Goal: Check status

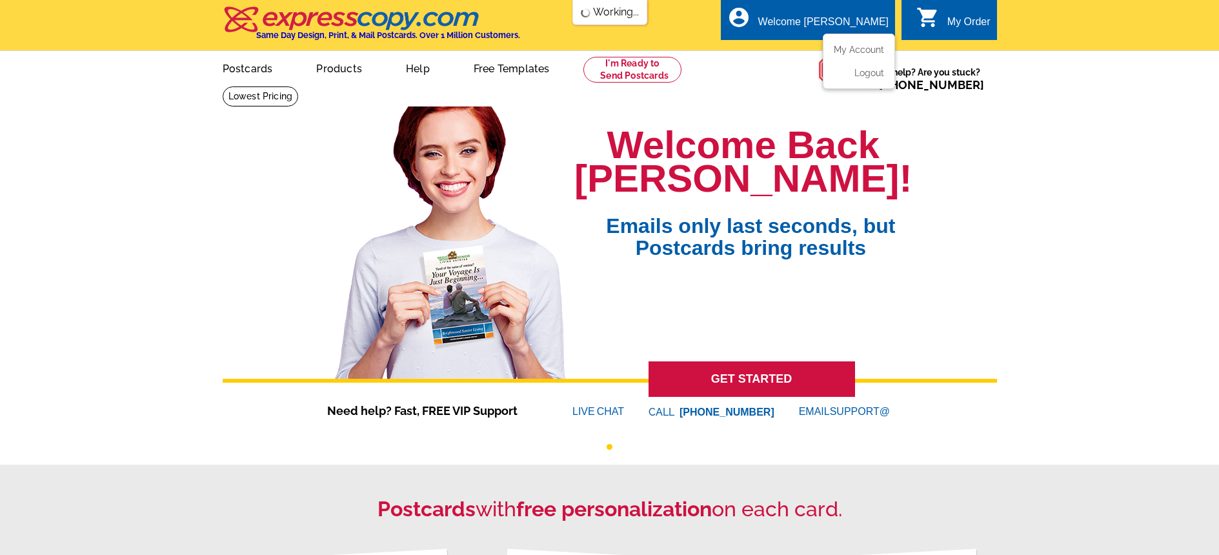
click at [820, 24] on div "Welcome [PERSON_NAME]" at bounding box center [823, 25] width 130 height 18
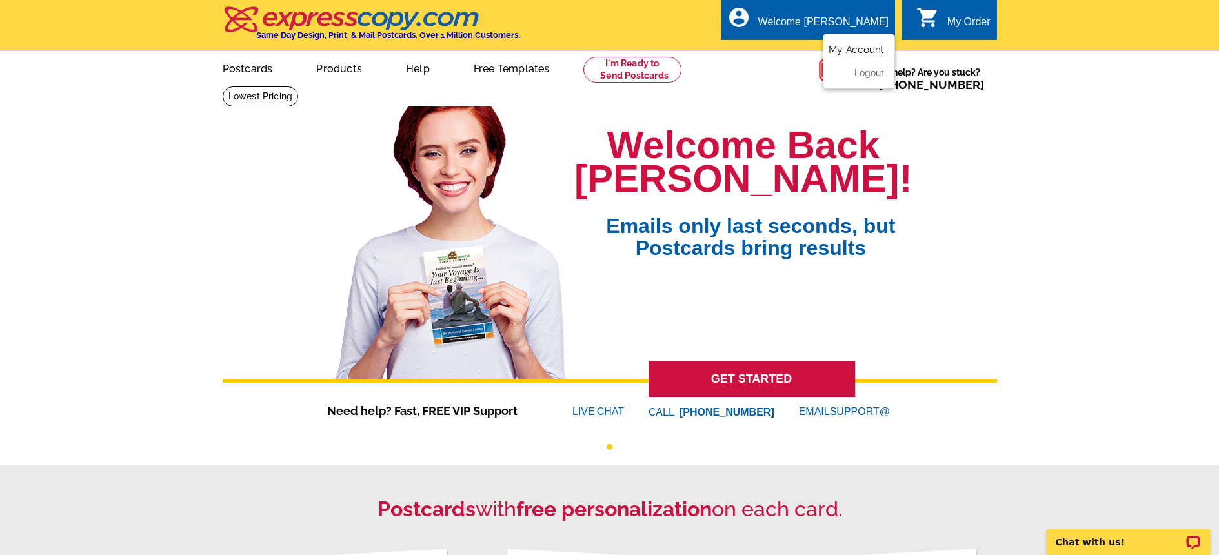
click at [849, 47] on link "My Account" at bounding box center [856, 50] width 55 height 12
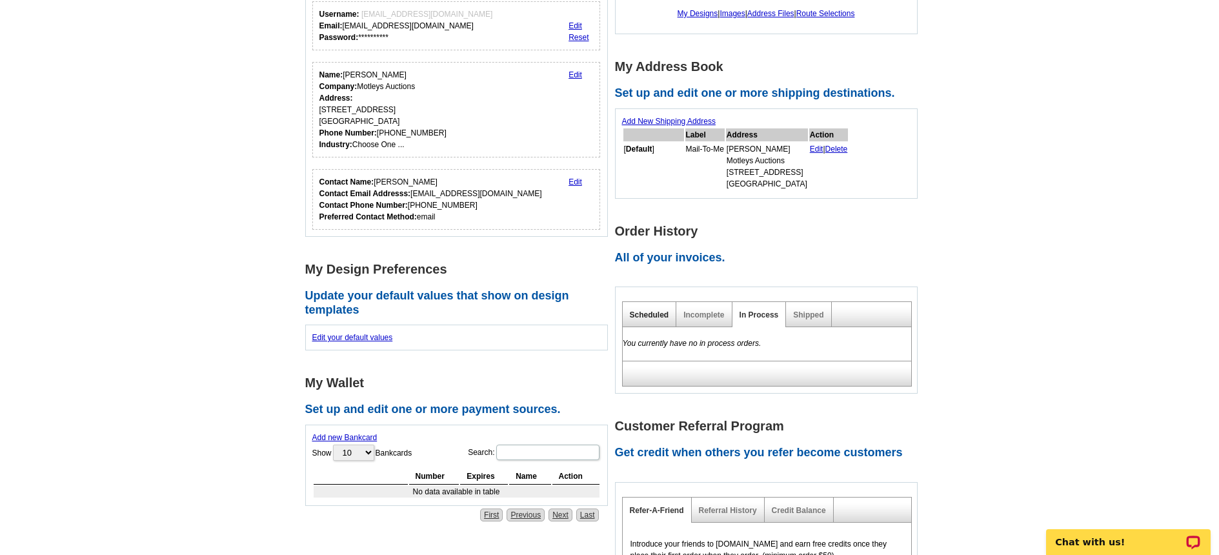
scroll to position [159, 0]
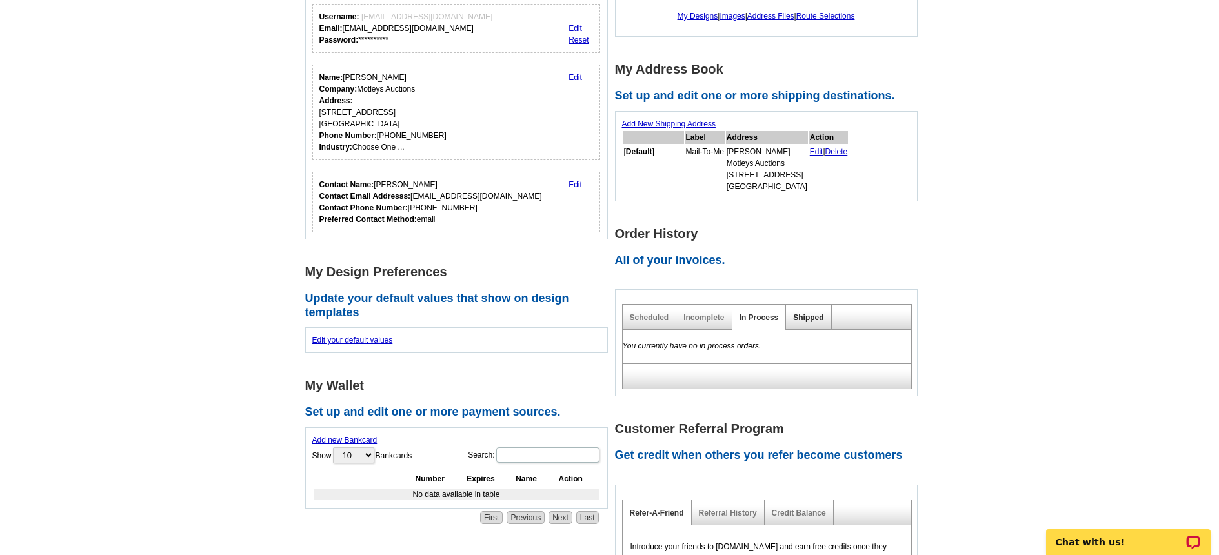
click at [813, 317] on link "Shipped" at bounding box center [808, 317] width 30 height 9
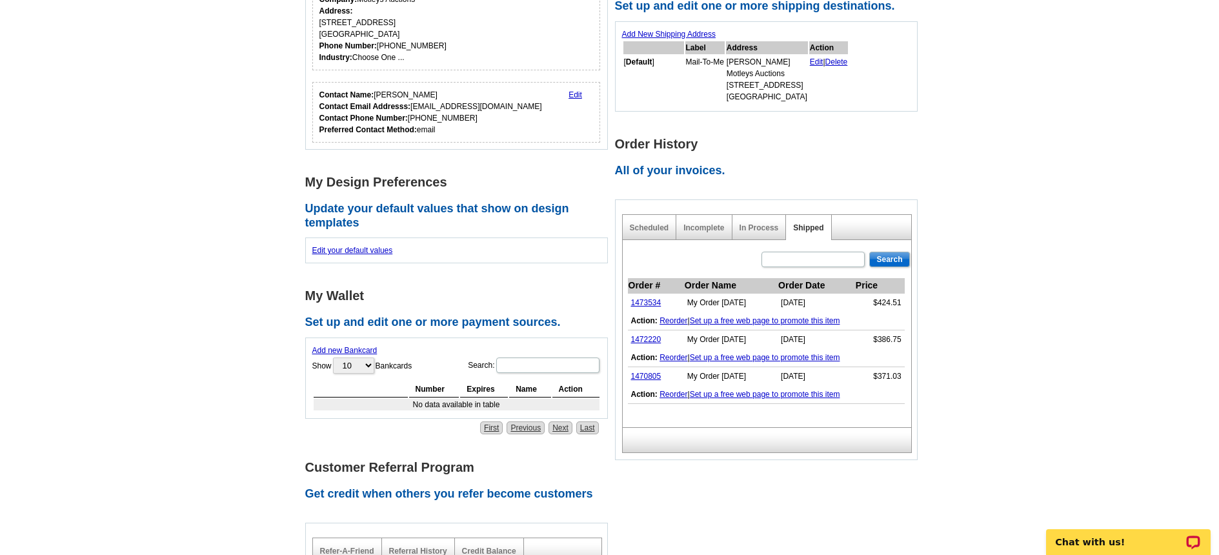
scroll to position [254, 0]
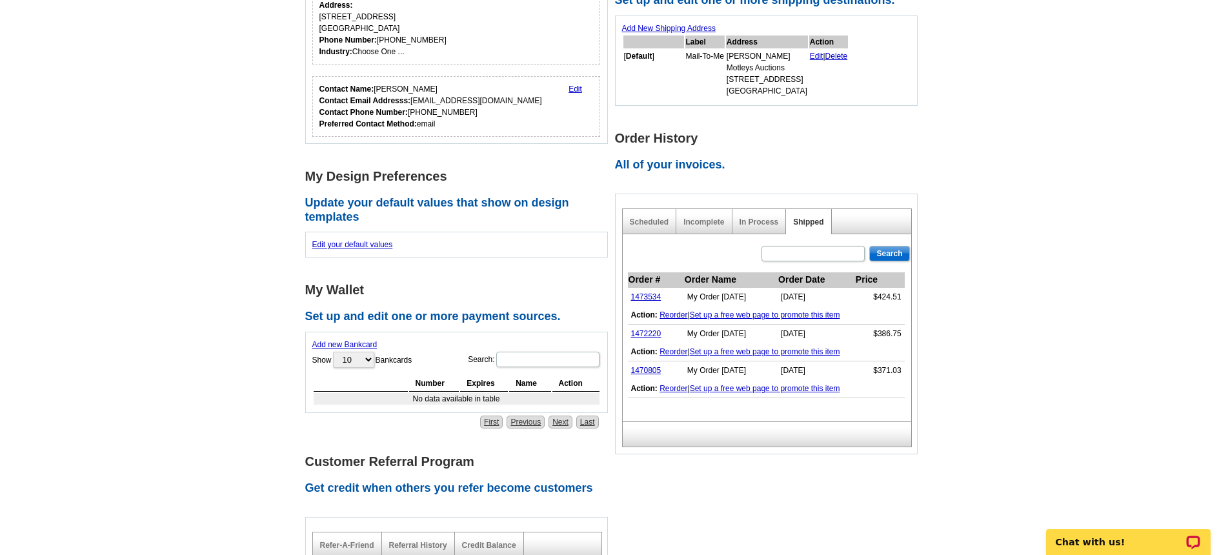
click at [638, 290] on td "1473534" at bounding box center [656, 297] width 56 height 19
click at [639, 294] on link "1473534" at bounding box center [646, 296] width 30 height 9
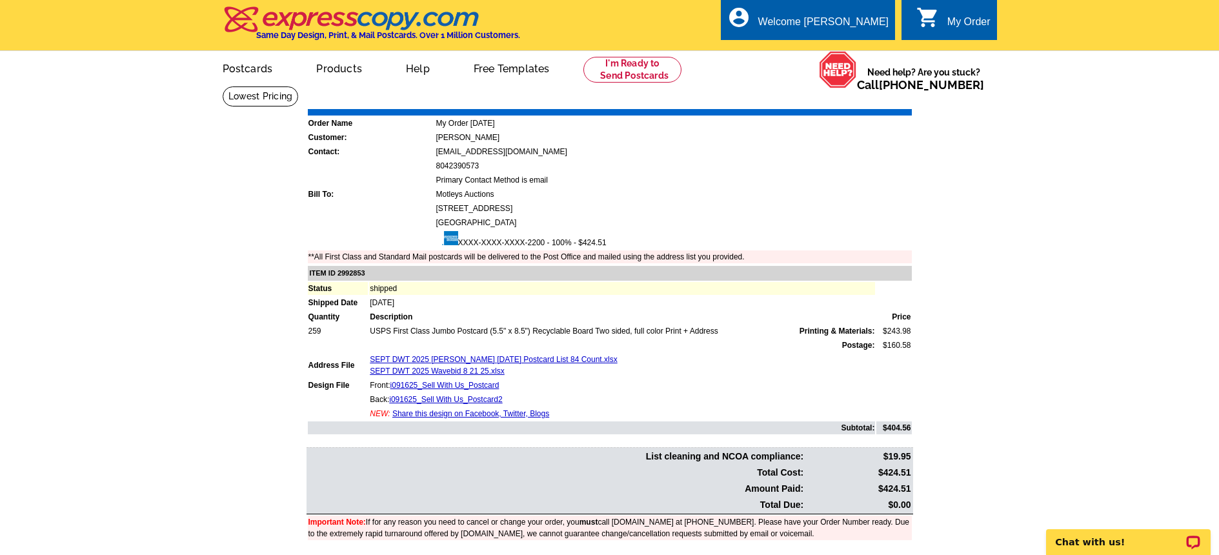
click at [860, 98] on link "Print Invoice" at bounding box center [878, 99] width 67 height 11
